Goal: Transaction & Acquisition: Purchase product/service

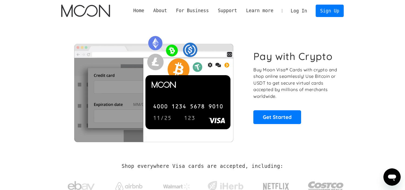
drag, startPoint x: 0, startPoint y: 0, endPoint x: 297, endPoint y: 9, distance: 297.6
click at [297, 9] on link "Log In" at bounding box center [298, 11] width 25 height 12
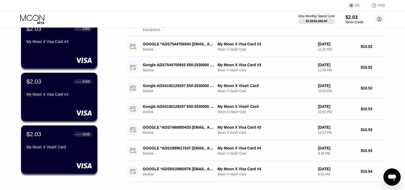
scroll to position [150, 0]
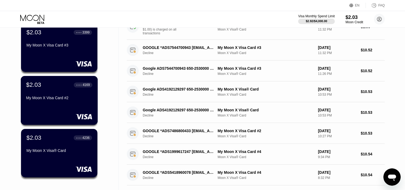
click at [79, 87] on div "● ● ● ● 4169" at bounding box center [83, 84] width 19 height 5
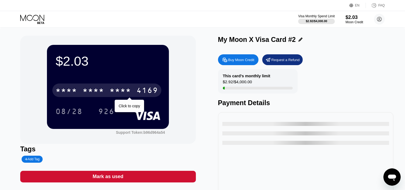
click at [101, 92] on div "* * * *" at bounding box center [94, 91] width 22 height 9
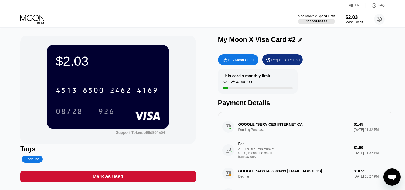
click at [352, 102] on div "Payment Details" at bounding box center [305, 103] width 175 height 8
click at [341, 96] on div "This card’s monthly limit $2.92 / $4,000.00 Payment Details" at bounding box center [305, 88] width 175 height 38
click at [28, 18] on icon at bounding box center [32, 19] width 25 height 9
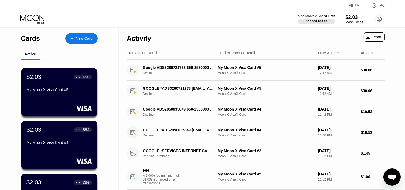
click at [272, 48] on div "Transaction Detail Card or Product Detail Date & Time Amount" at bounding box center [256, 52] width 258 height 13
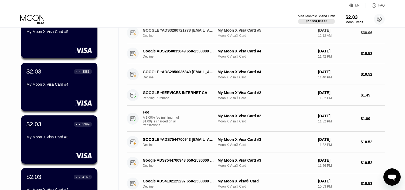
scroll to position [60, 0]
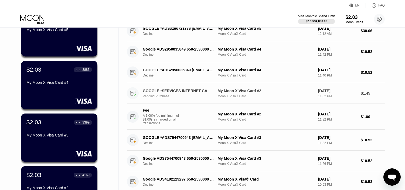
click at [333, 93] on div "Sep 23, 2025" at bounding box center [337, 91] width 38 height 4
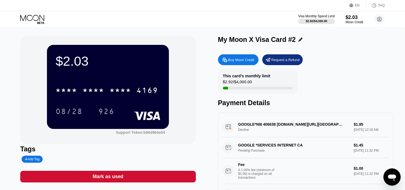
click at [253, 151] on div "GOOGLE *SERVICES INTERNET CA Pending Purchase $1.45 Sep 23, 2025 11:32 PM Fee A…" at bounding box center [305, 160] width 167 height 47
click at [39, 18] on icon at bounding box center [32, 19] width 25 height 9
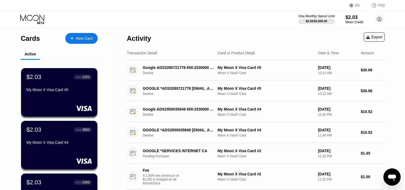
click at [34, 18] on icon at bounding box center [32, 19] width 25 height 9
click at [39, 18] on icon at bounding box center [32, 19] width 25 height 9
click at [354, 17] on div "$2.03" at bounding box center [355, 17] width 18 height 6
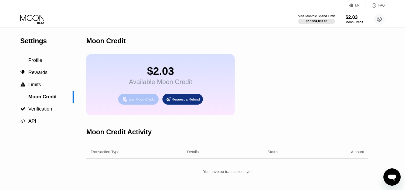
click at [128, 102] on icon at bounding box center [125, 99] width 6 height 6
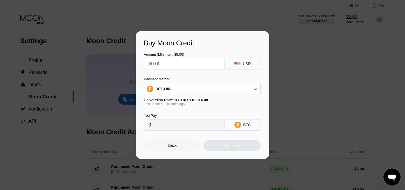
drag, startPoint x: 172, startPoint y: 60, endPoint x: 136, endPoint y: 61, distance: 35.6
click at [136, 61] on div "Buy Moon Credit Amount (Minimum: $5.00) USD Payment Method BITCOIN Conversion R…" at bounding box center [203, 95] width 134 height 128
type input "$5"
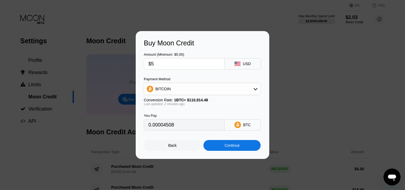
type input "0.00004508"
type input "$5"
click at [199, 88] on div "BITCOIN" at bounding box center [202, 88] width 116 height 11
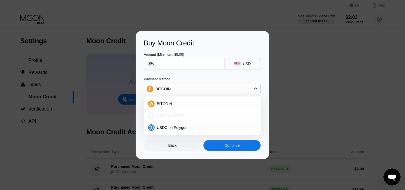
click at [167, 115] on span "USDT on TRON" at bounding box center [170, 115] width 27 height 4
type input "5.05"
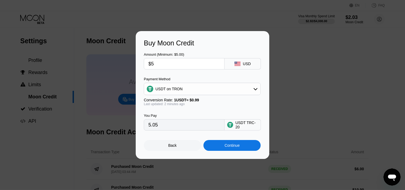
click at [175, 147] on div "Back" at bounding box center [172, 145] width 8 height 4
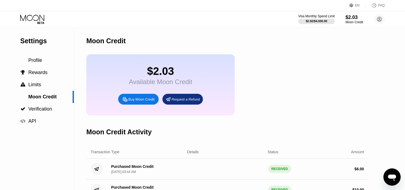
click at [34, 15] on icon at bounding box center [32, 18] width 24 height 6
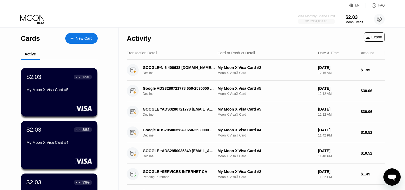
click at [317, 20] on div "$2.92 / $4,000.00" at bounding box center [317, 20] width 22 height 3
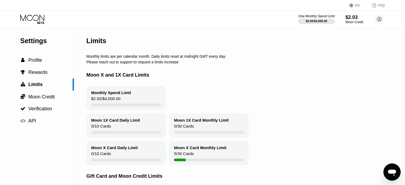
drag, startPoint x: 36, startPoint y: 17, endPoint x: 312, endPoint y: 17, distance: 276.4
click at [36, 16] on icon at bounding box center [32, 19] width 25 height 9
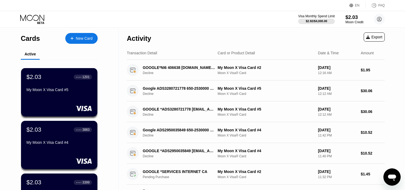
click at [355, 18] on div "$2.03" at bounding box center [355, 17] width 18 height 6
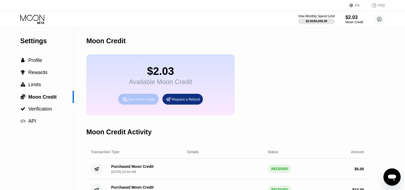
click at [148, 101] on div "Buy Moon Credit" at bounding box center [141, 99] width 26 height 5
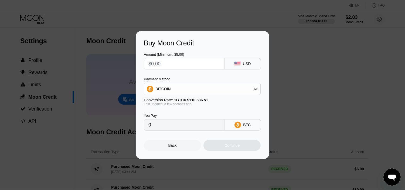
click at [176, 63] on input "text" at bounding box center [184, 63] width 72 height 11
type input "$1"
type input "0.00000904"
type input "$10"
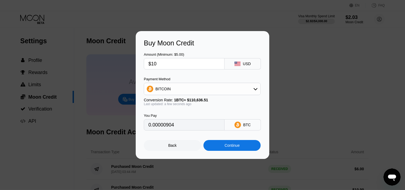
type input "0.00009039"
type input "$10"
click at [173, 84] on div "BITCOIN" at bounding box center [202, 88] width 116 height 11
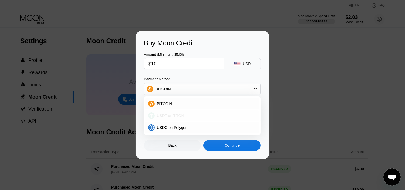
click at [175, 118] on div "USDT on TRON" at bounding box center [202, 115] width 114 height 11
type input "10.10"
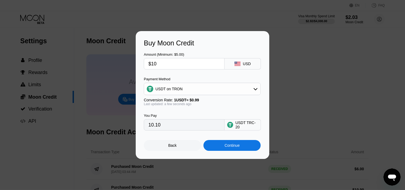
drag, startPoint x: 163, startPoint y: 61, endPoint x: 127, endPoint y: 56, distance: 35.7
click at [127, 56] on div "Buy Moon Credit Amount (Minimum: $5.00) $10 USD Payment Method USDT on TRON Con…" at bounding box center [202, 95] width 405 height 128
click at [238, 147] on div "Continue" at bounding box center [232, 145] width 15 height 4
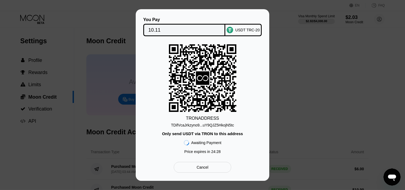
click at [393, 68] on div "You Pay 10.11 USDT TRC-20 TRON ADDRESS TDifVcaJrkzyno9...uY9QJZ5HkojN5tc Only s…" at bounding box center [202, 94] width 405 height 171
click at [203, 170] on div "Cancel" at bounding box center [203, 167] width 12 height 5
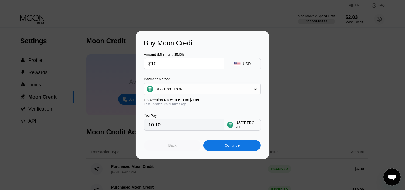
click at [177, 144] on div "Back" at bounding box center [172, 145] width 57 height 11
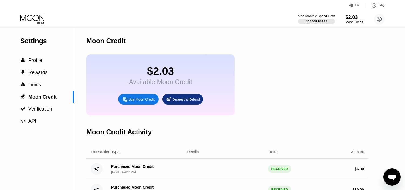
click at [44, 18] on icon at bounding box center [32, 18] width 24 height 6
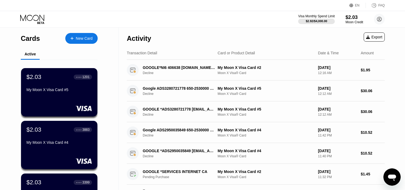
click at [389, 175] on icon "Open messaging window" at bounding box center [392, 177] width 8 height 6
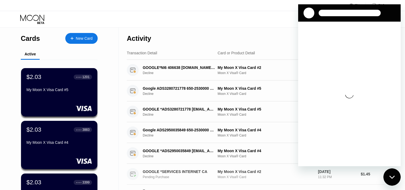
click at [181, 171] on div "GOOGLE *SERVICES INTERNET CA" at bounding box center [179, 171] width 72 height 4
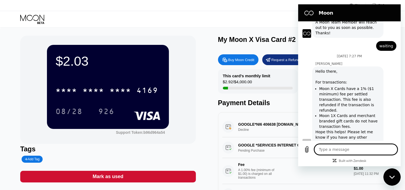
scroll to position [101, 0]
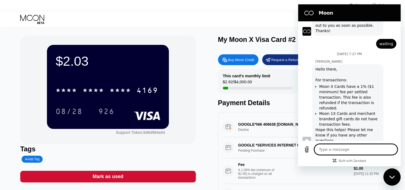
click at [205, 148] on div "$2.03 * * * * * * * * * * * * 4169 08/28 926 Support Token: b96d964a54 Tags Add…" at bounding box center [202, 121] width 365 height 171
click at [390, 179] on div "Close messaging window" at bounding box center [392, 176] width 16 height 16
type textarea "x"
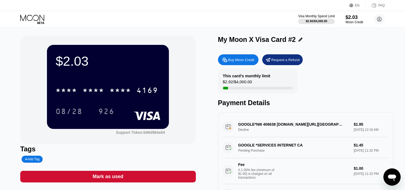
click at [25, 19] on icon at bounding box center [32, 19] width 25 height 9
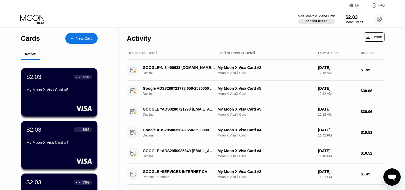
click at [217, 27] on div "EN Language Select an item Save FAQ Visa Monthly Spend Limit $2.92 / $4,000.00 …" at bounding box center [202, 14] width 405 height 28
